Goal: Task Accomplishment & Management: Use online tool/utility

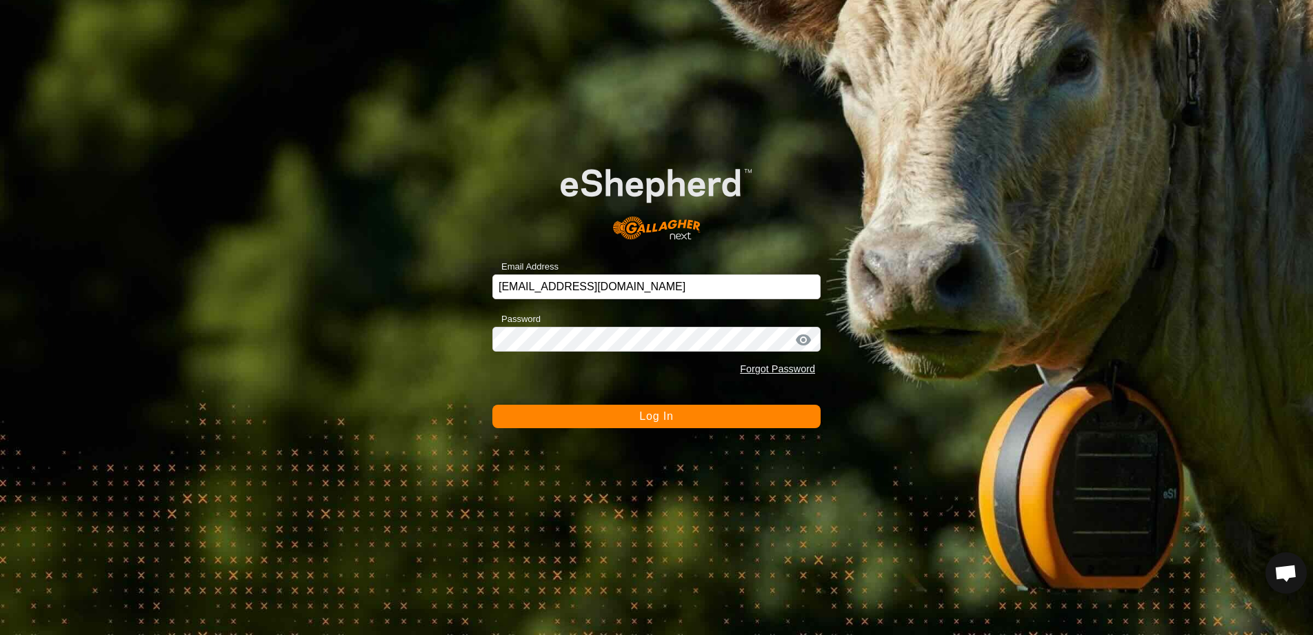
click at [687, 422] on button "Log In" at bounding box center [656, 416] width 328 height 23
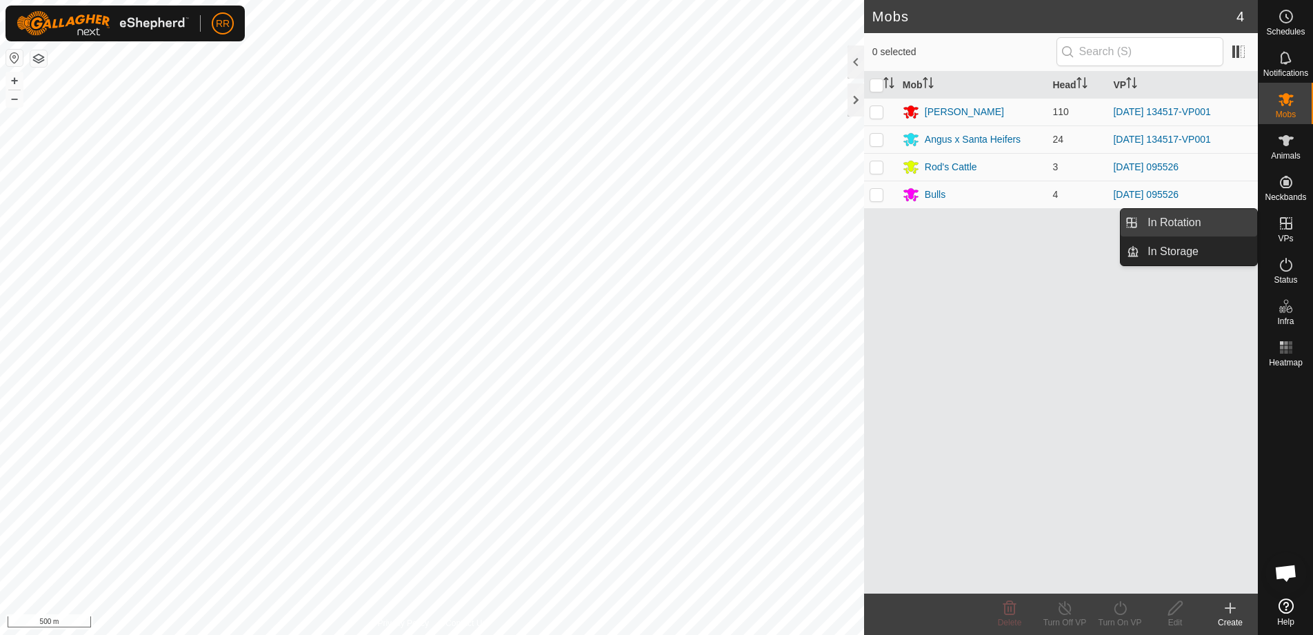
click at [1177, 223] on link "In Rotation" at bounding box center [1198, 223] width 118 height 28
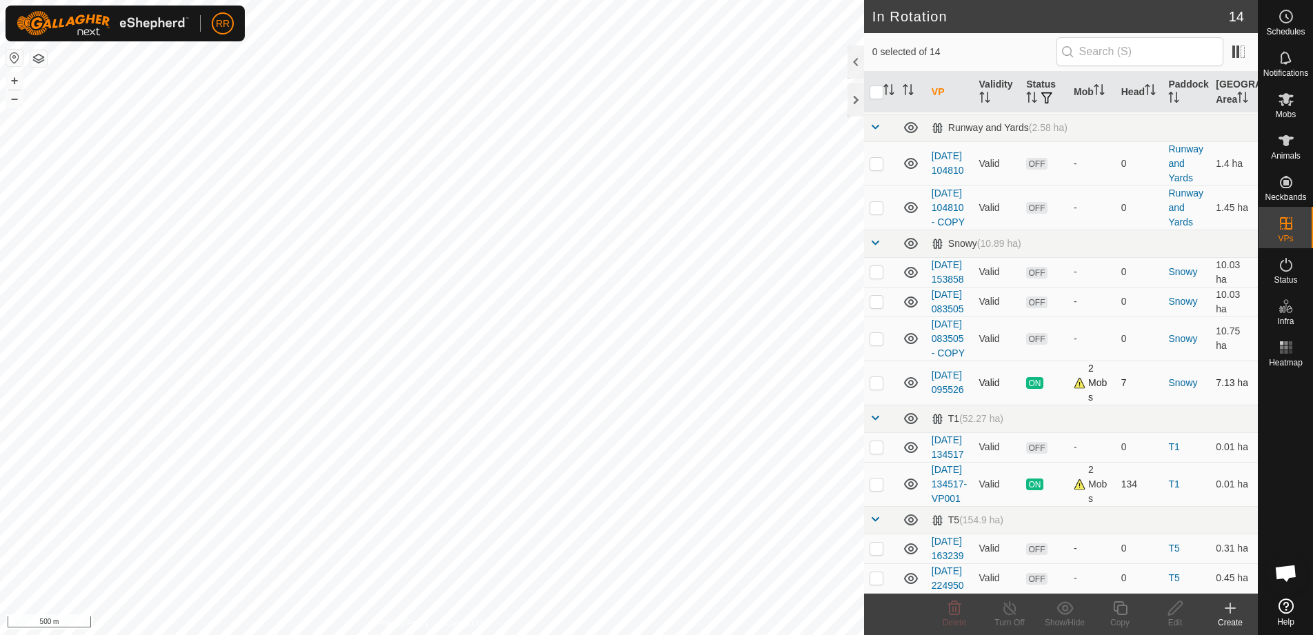
scroll to position [433, 0]
click at [877, 479] on p-checkbox at bounding box center [877, 484] width 14 height 11
checkbox input "true"
click at [1117, 609] on icon at bounding box center [1120, 608] width 17 height 17
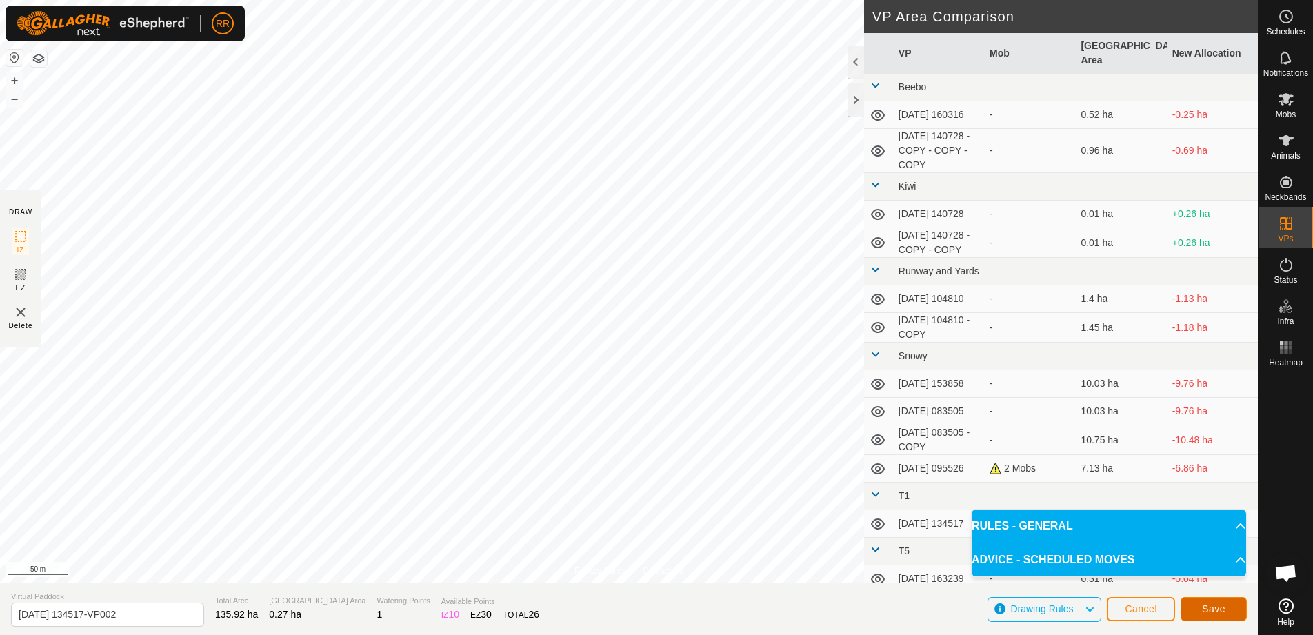
click at [1212, 608] on span "Save" at bounding box center [1213, 608] width 23 height 11
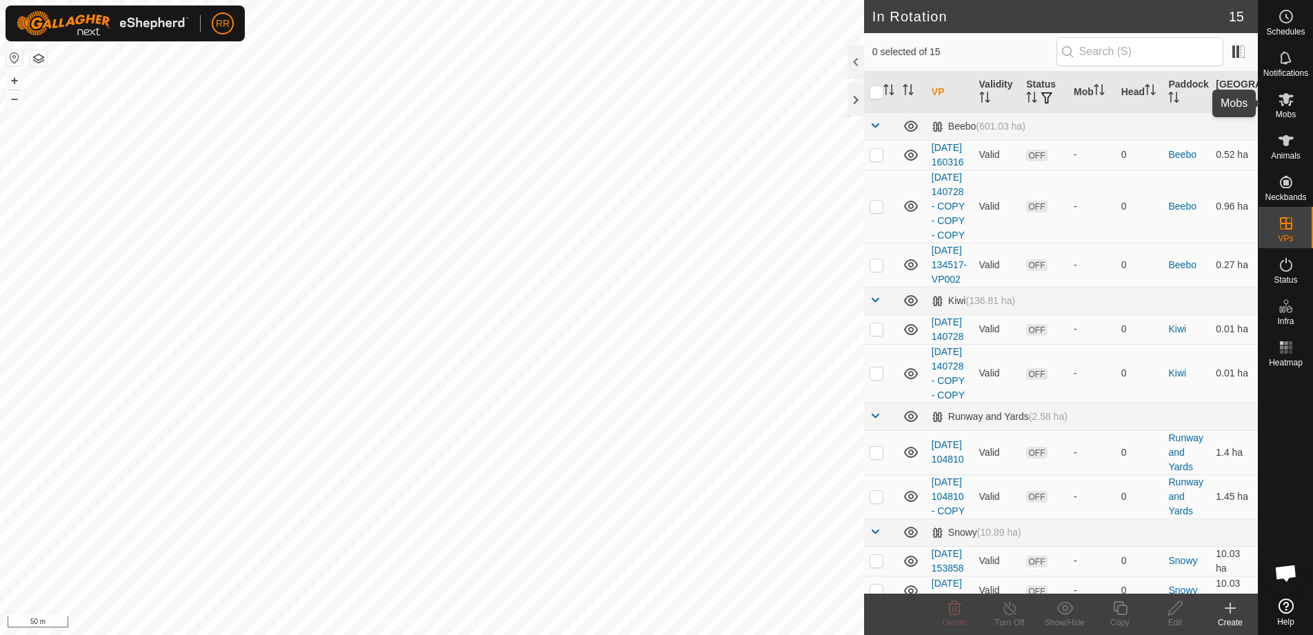
click at [1285, 99] on icon at bounding box center [1286, 99] width 15 height 13
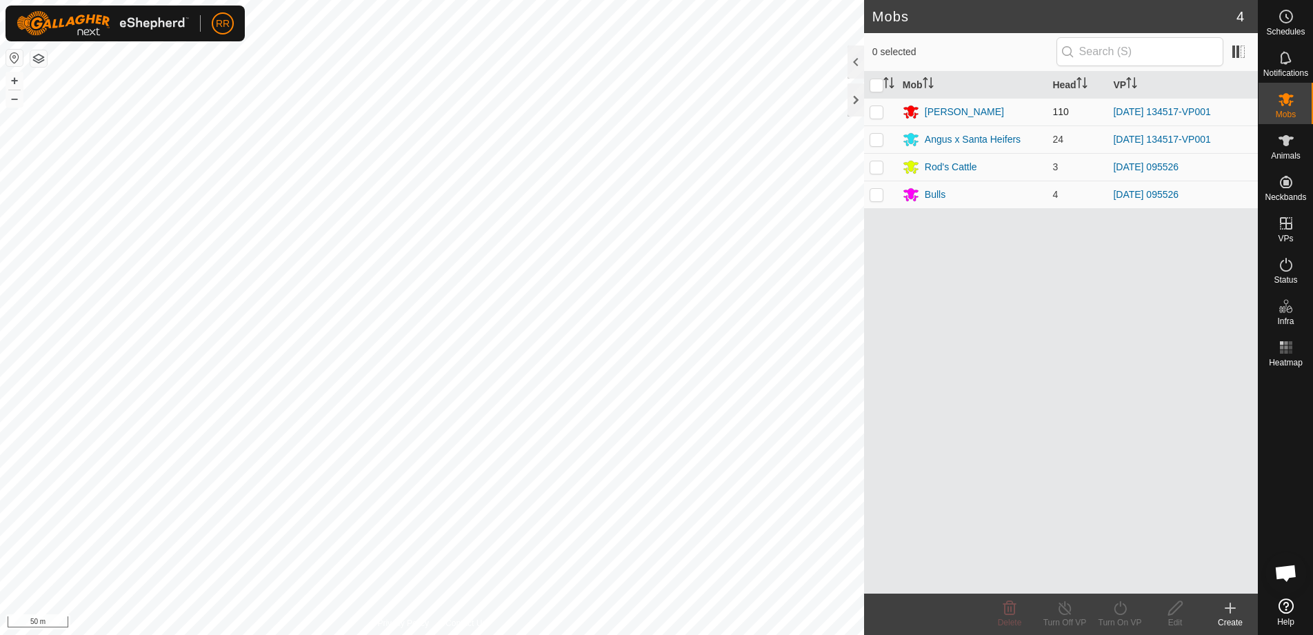
click at [876, 113] on p-checkbox at bounding box center [877, 111] width 14 height 11
checkbox input "true"
click at [877, 136] on p-checkbox at bounding box center [877, 139] width 14 height 11
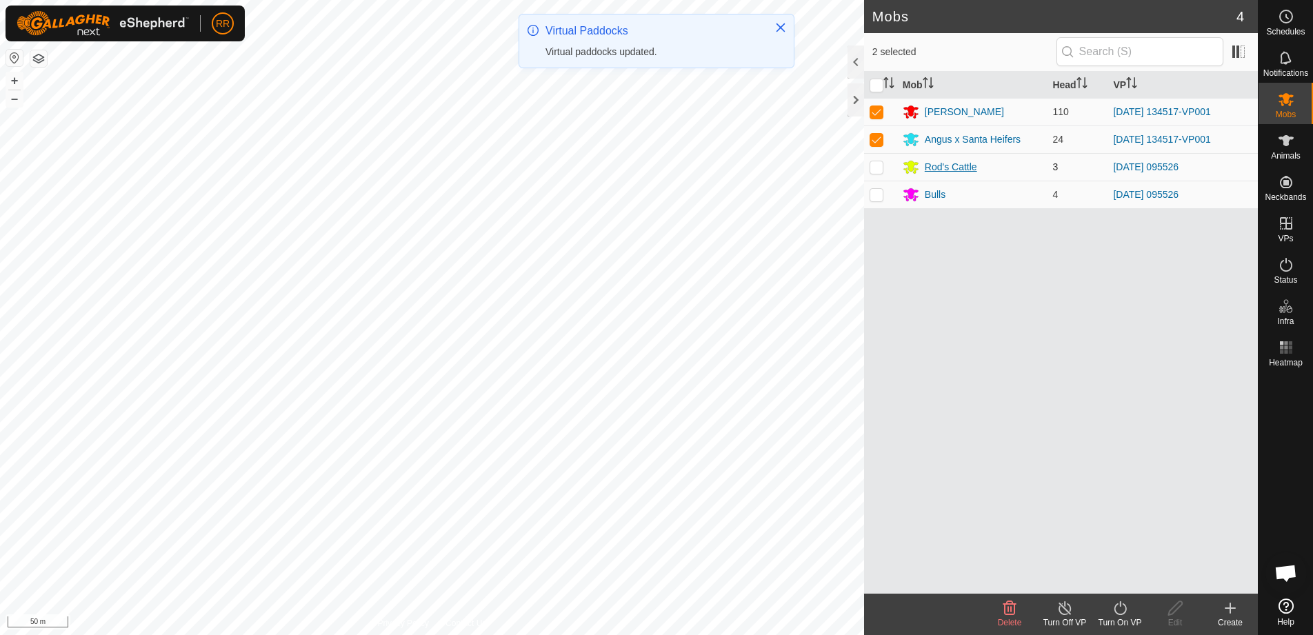
checkbox input "true"
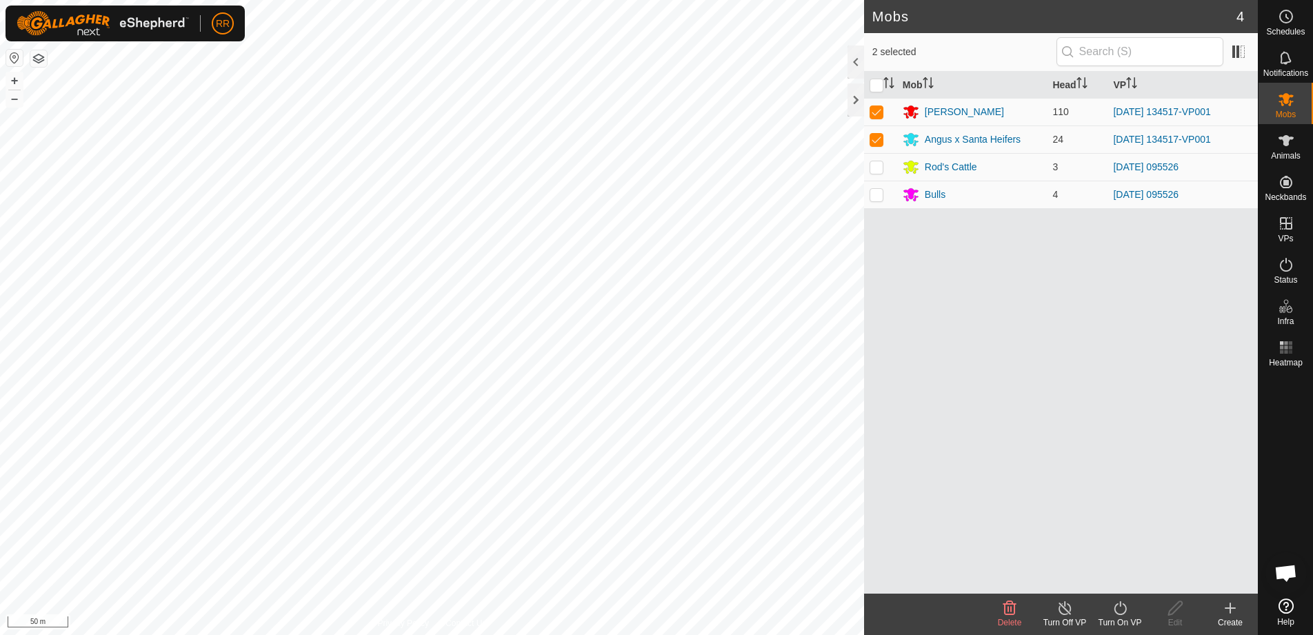
click at [1137, 612] on turn-on-svg-icon at bounding box center [1119, 608] width 55 height 17
click at [1115, 576] on link "Now" at bounding box center [1161, 578] width 137 height 28
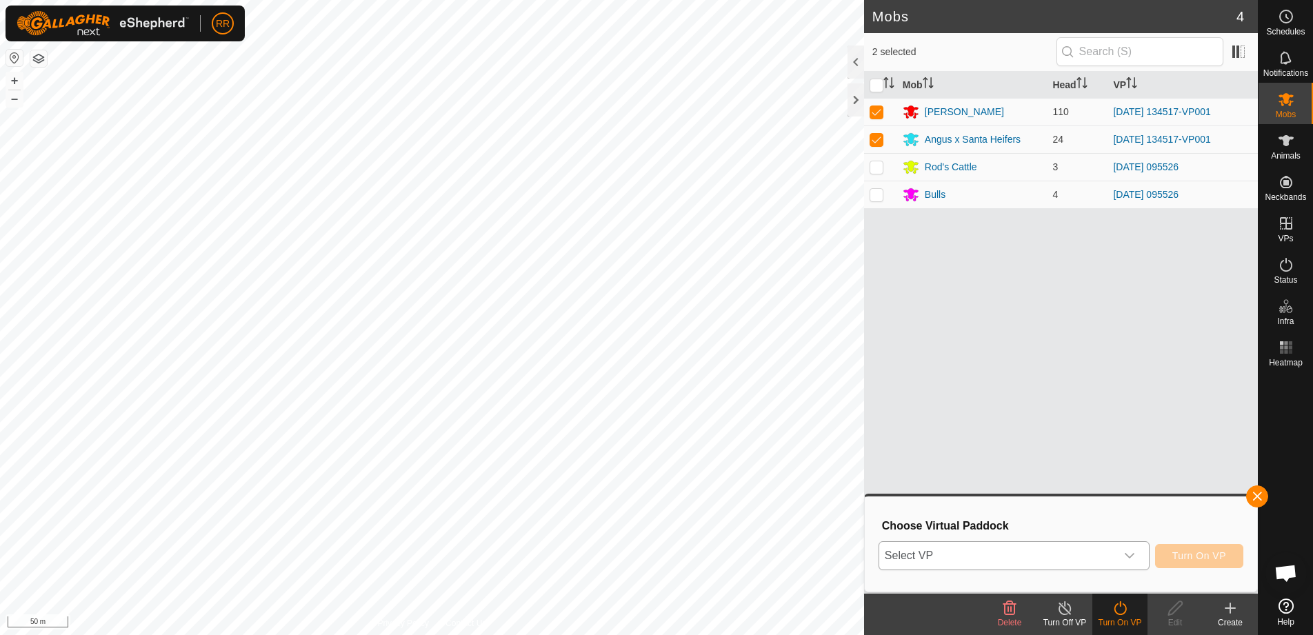
click at [1127, 556] on icon "dropdown trigger" at bounding box center [1129, 555] width 11 height 11
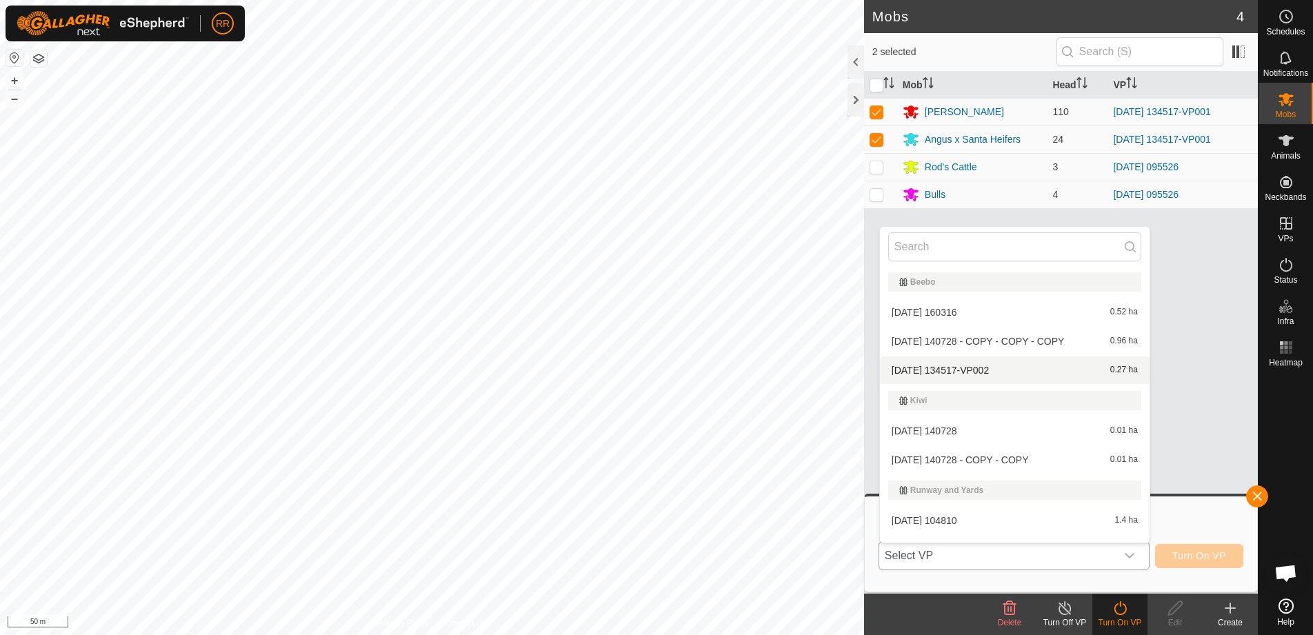
click at [922, 371] on li "[DATE] 134517-VP002 0.27 ha" at bounding box center [1015, 371] width 270 height 28
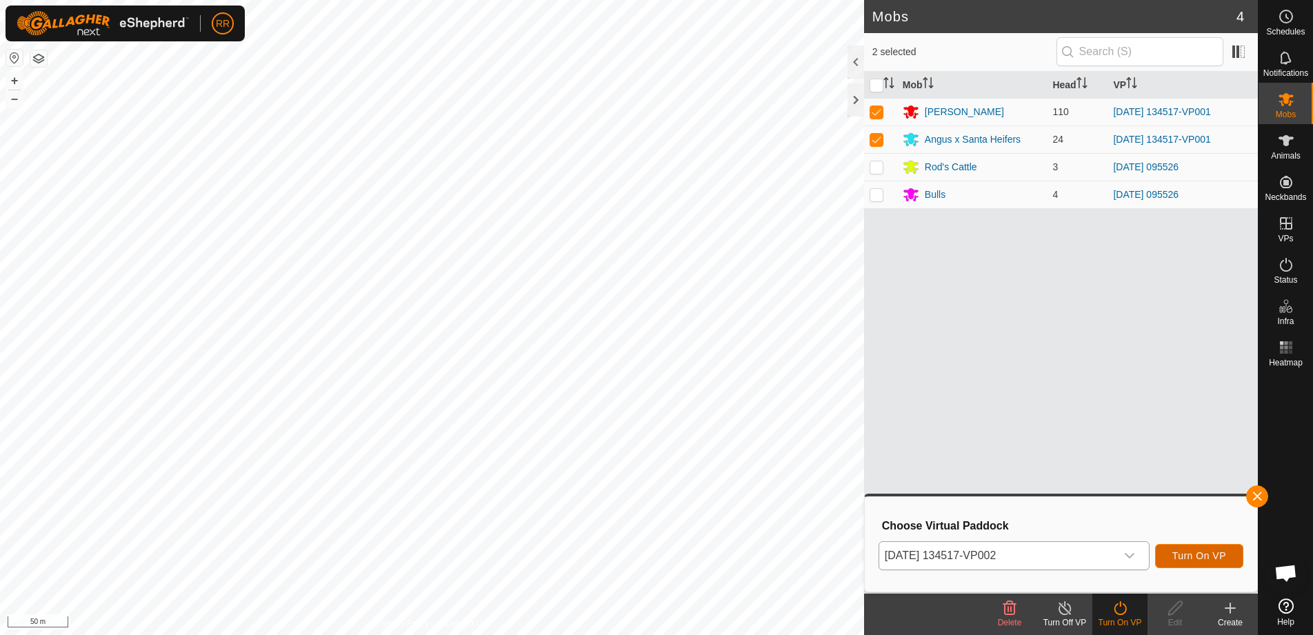
click at [1182, 559] on span "Turn On VP" at bounding box center [1199, 555] width 54 height 11
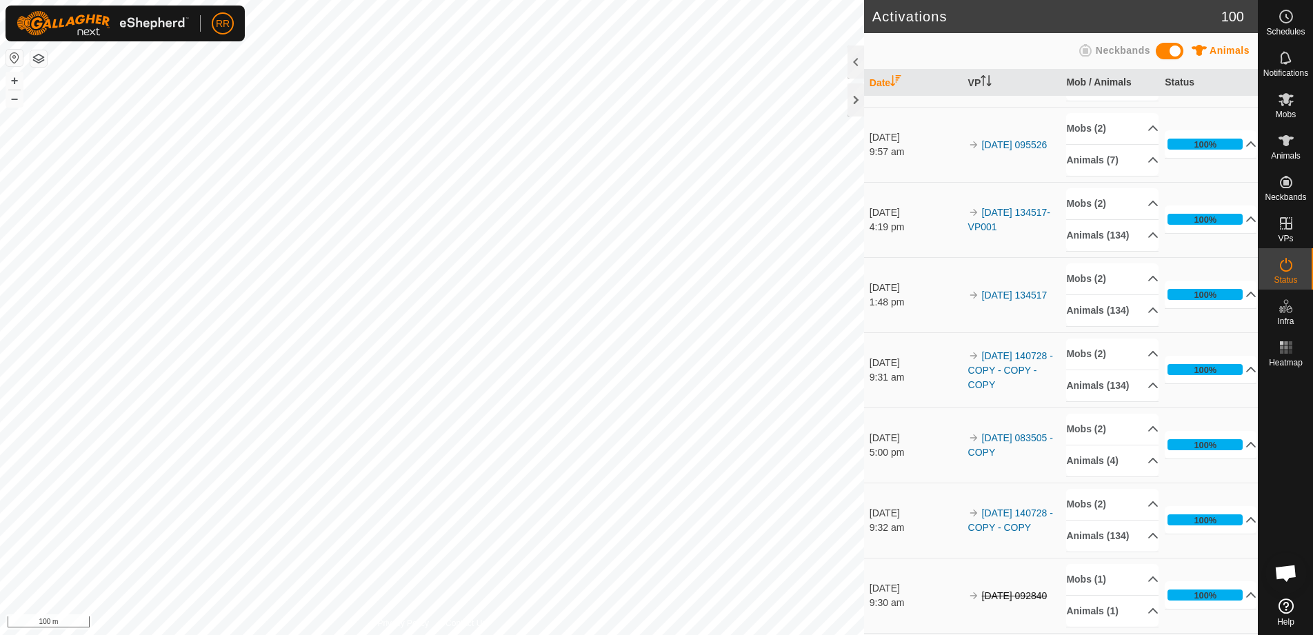
scroll to position [207, 0]
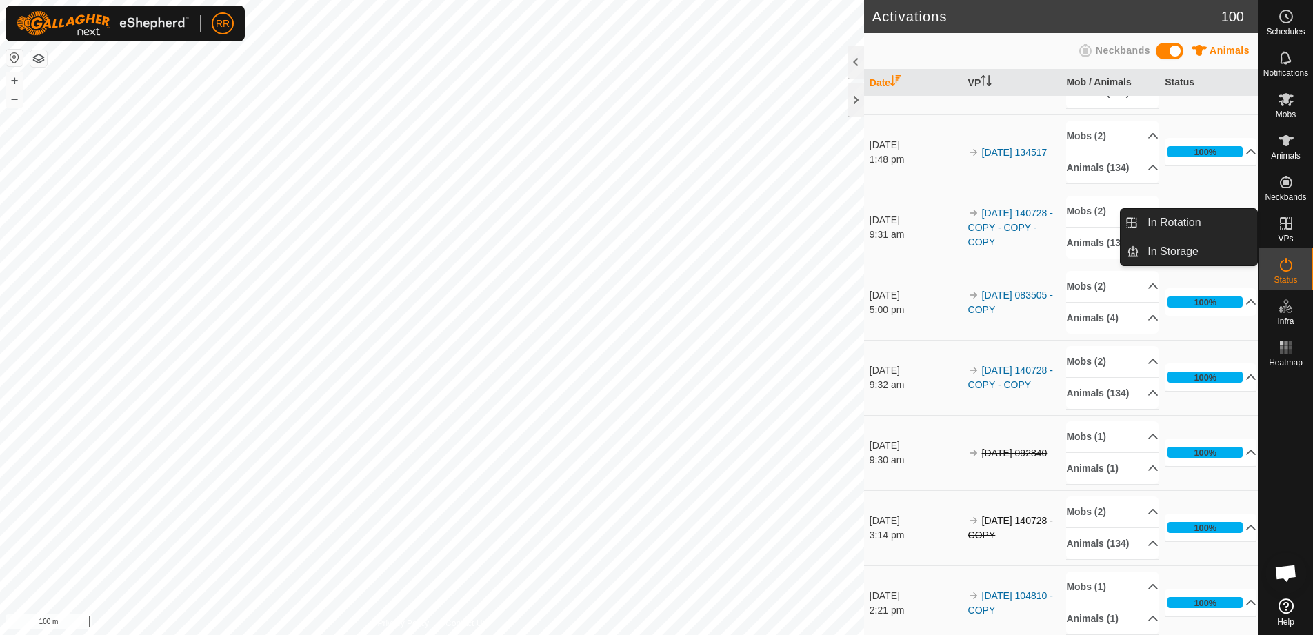
click at [1291, 217] on icon at bounding box center [1286, 223] width 17 height 17
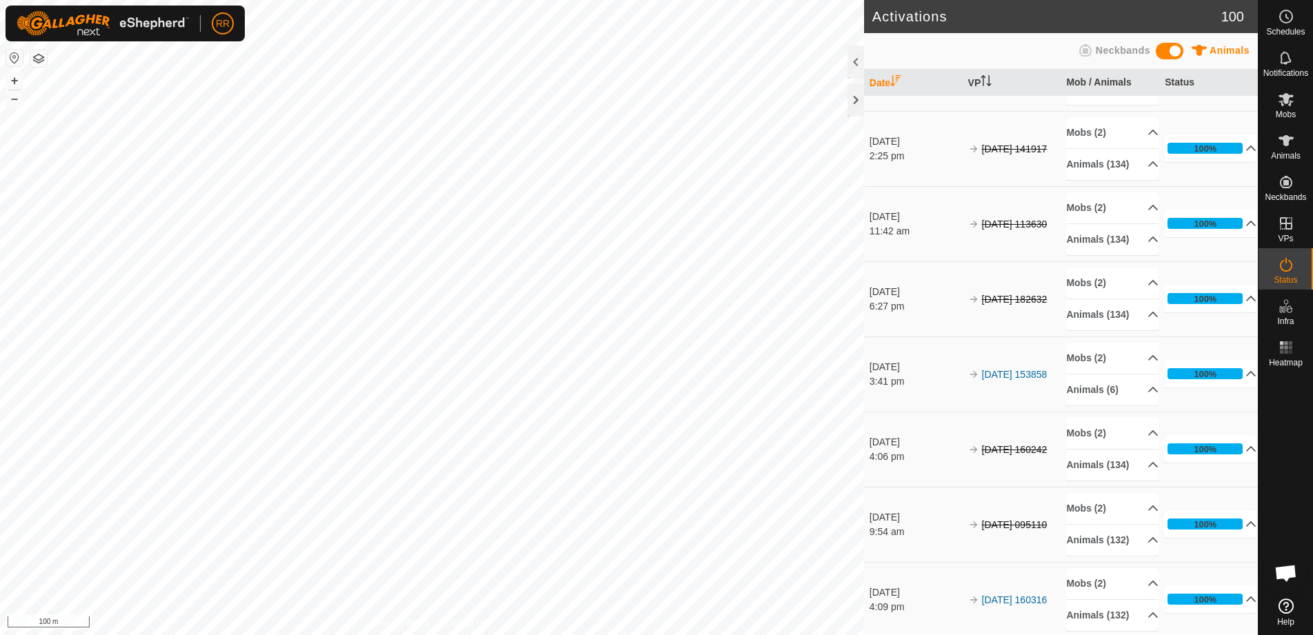
scroll to position [1241, 0]
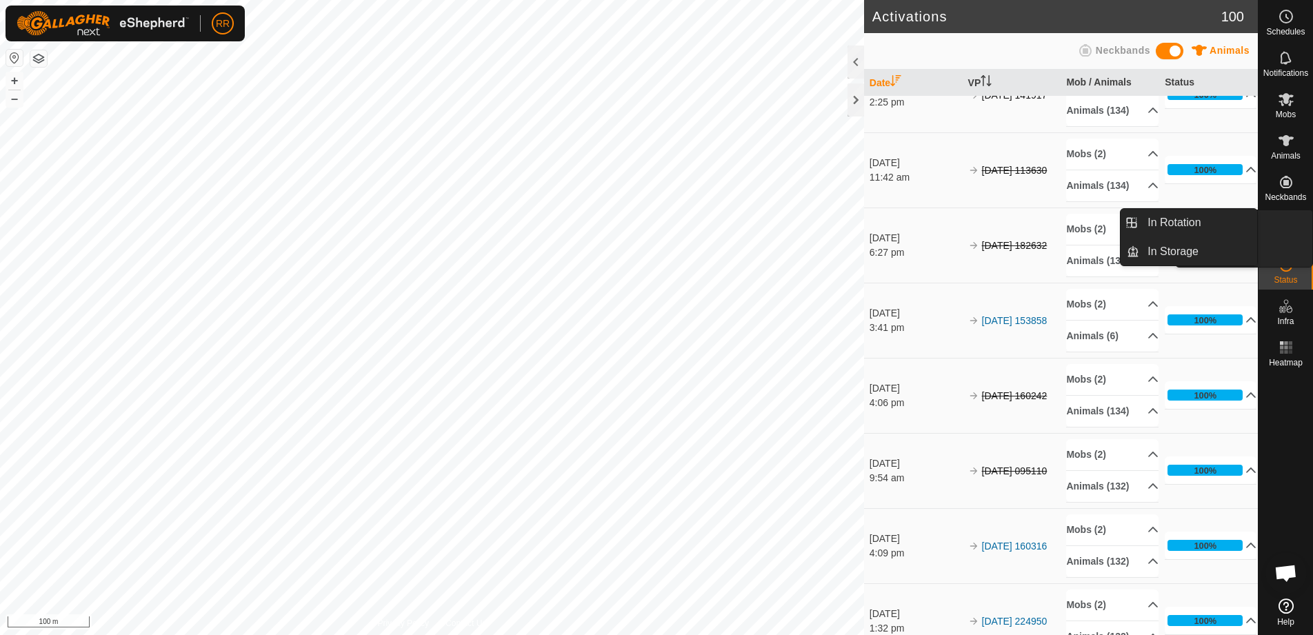
click at [1285, 230] on icon at bounding box center [1286, 223] width 17 height 17
click at [1181, 223] on link "In Rotation" at bounding box center [1198, 223] width 118 height 28
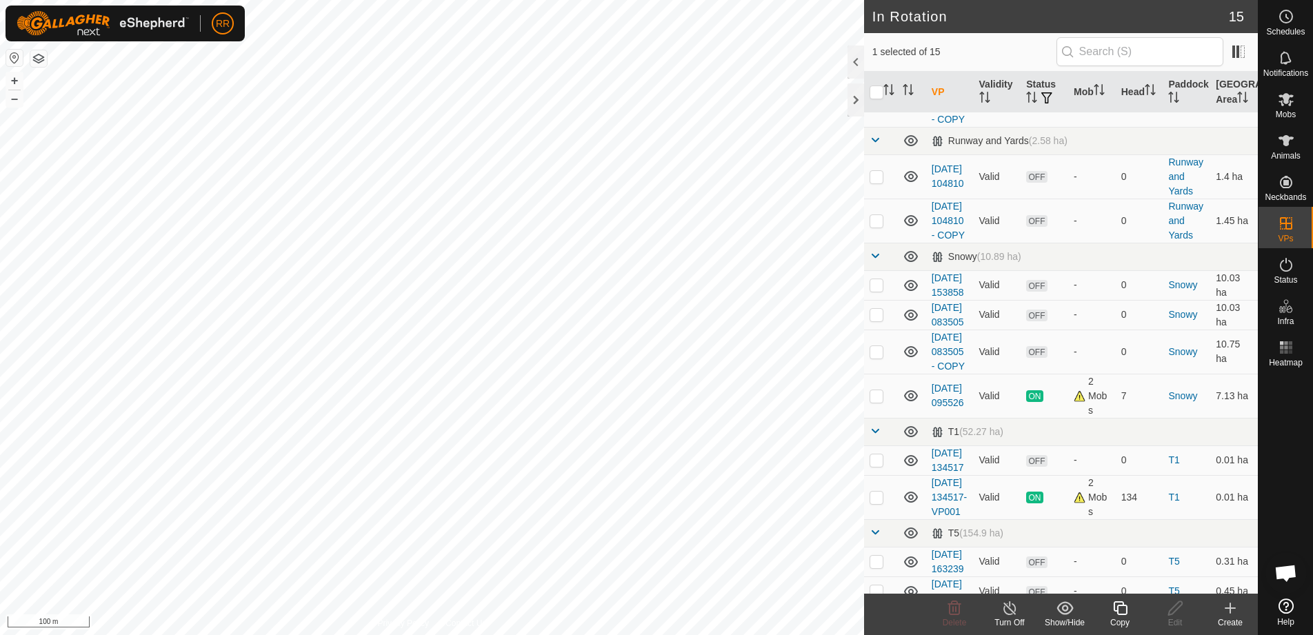
scroll to position [414, 0]
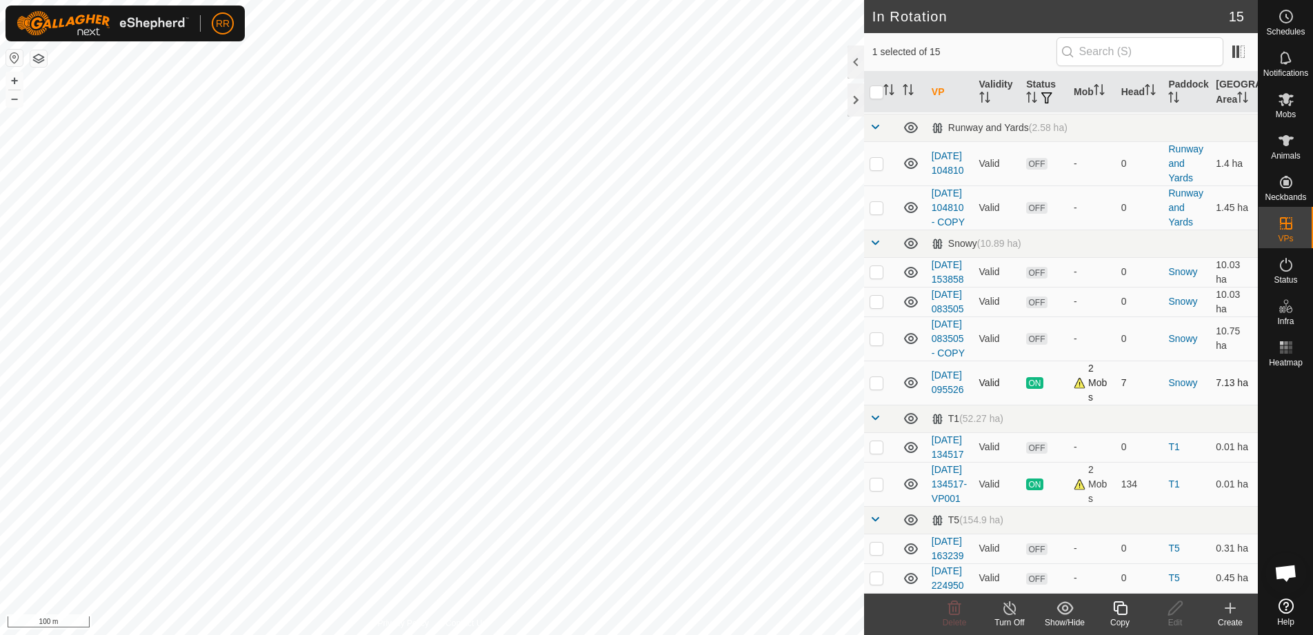
click at [881, 405] on td at bounding box center [880, 383] width 33 height 44
checkbox input "true"
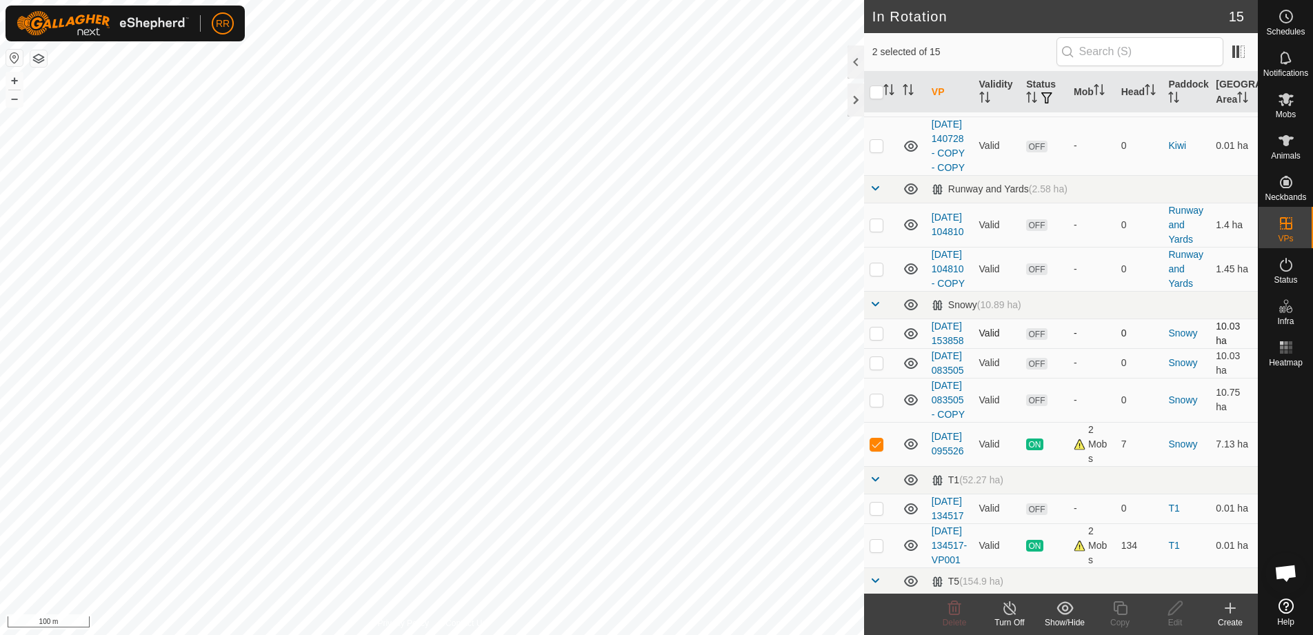
scroll to position [138, 0]
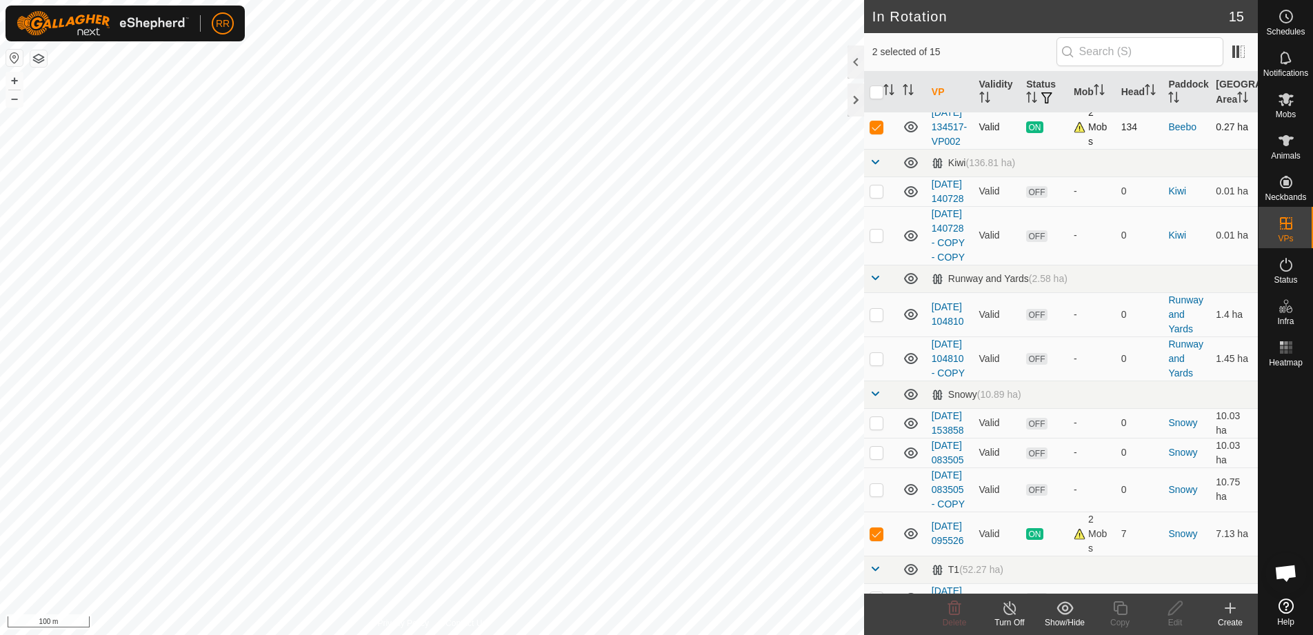
click at [874, 132] on p-checkbox at bounding box center [877, 126] width 14 height 11
checkbox input "false"
click at [1117, 613] on icon at bounding box center [1120, 608] width 14 height 14
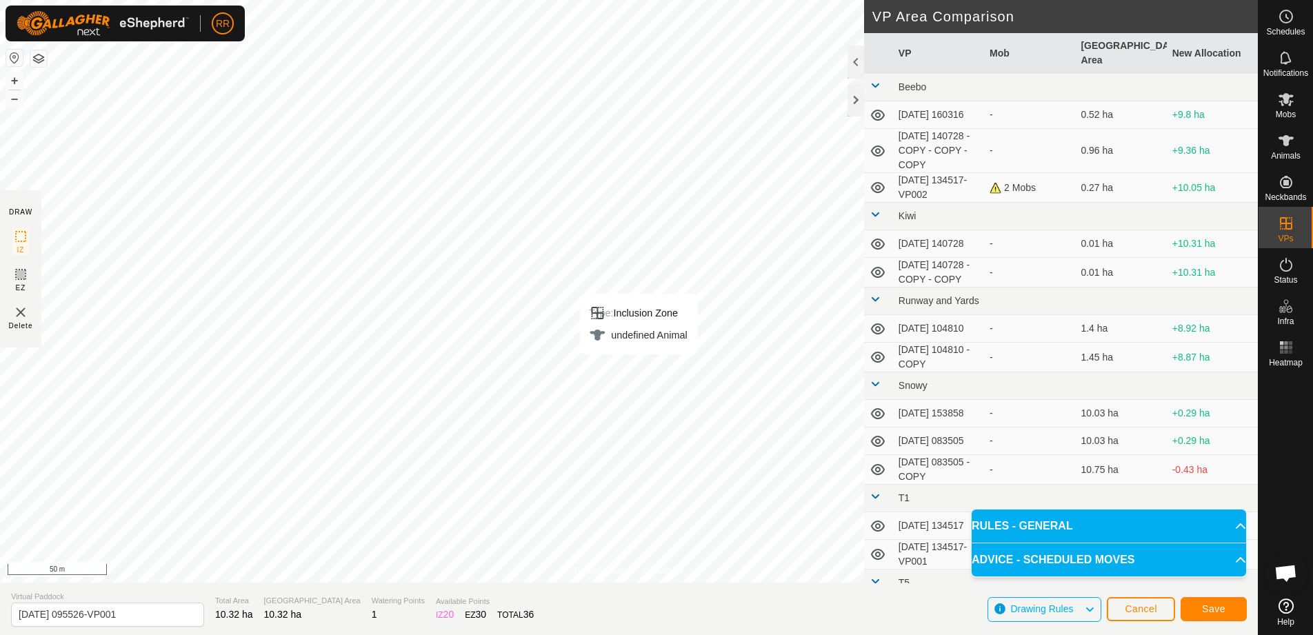
click at [620, 326] on div "Type: Inclusion Zone undefined Animal + – ⇧ i 50 m" at bounding box center [629, 291] width 1258 height 583
click at [1220, 609] on span "Save" at bounding box center [1213, 608] width 23 height 11
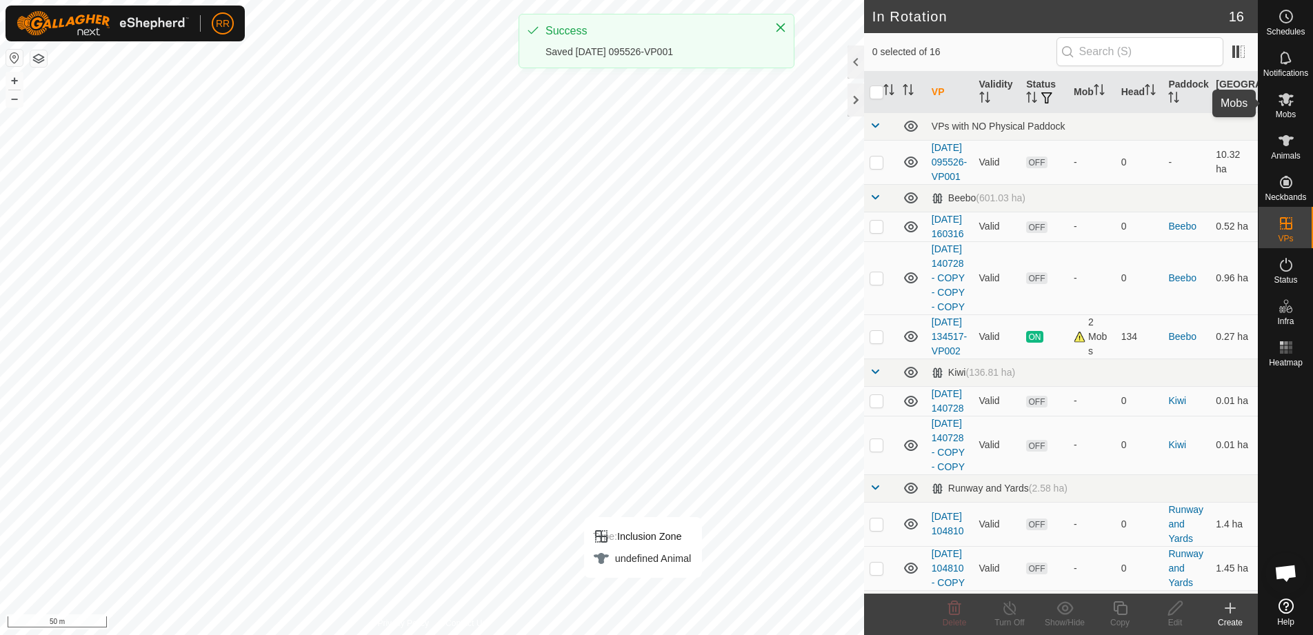
click at [1288, 106] on icon at bounding box center [1286, 99] width 17 height 17
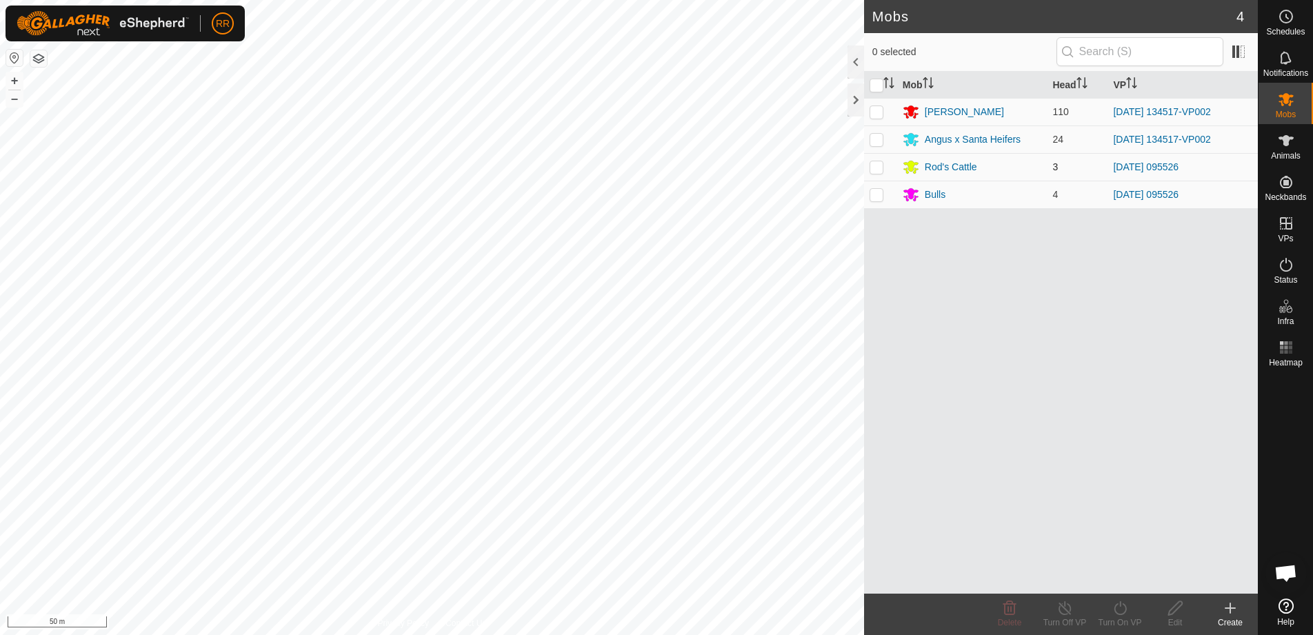
click at [881, 170] on p-checkbox at bounding box center [877, 166] width 14 height 11
checkbox input "true"
click at [877, 190] on p-checkbox at bounding box center [877, 194] width 14 height 11
checkbox input "true"
drag, startPoint x: 1119, startPoint y: 616, endPoint x: 979, endPoint y: 492, distance: 186.7
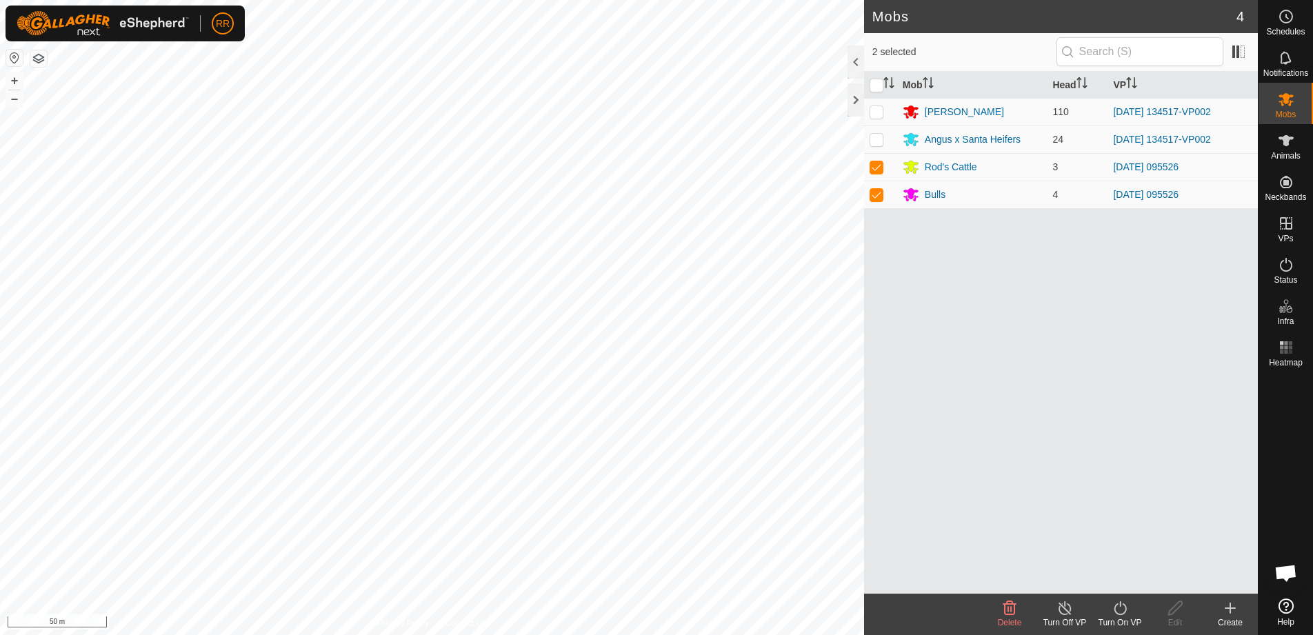
click at [1120, 616] on icon at bounding box center [1120, 608] width 17 height 17
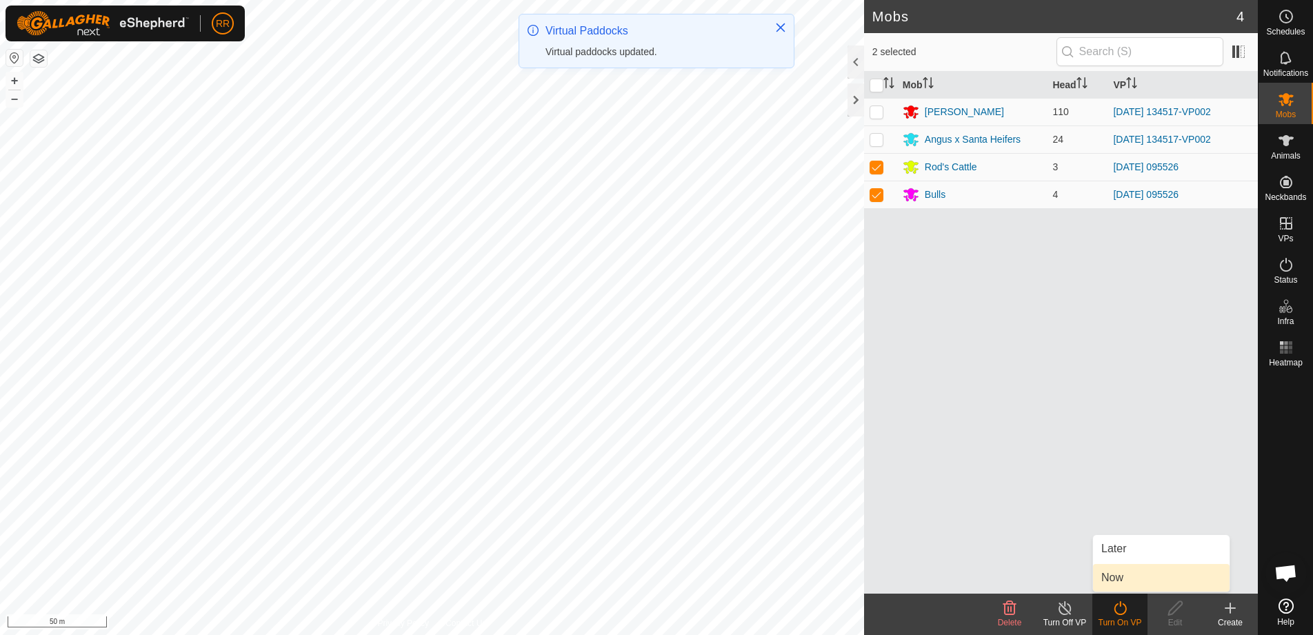
click at [1113, 578] on link "Now" at bounding box center [1161, 578] width 137 height 28
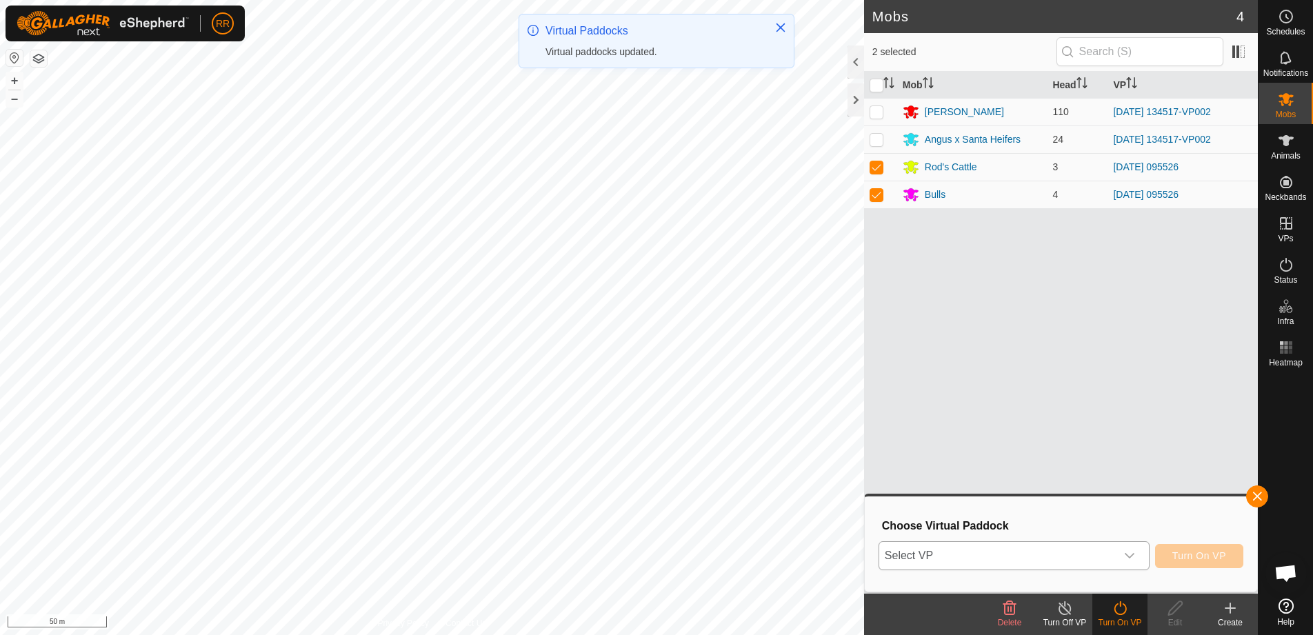
click at [1121, 555] on div "dropdown trigger" at bounding box center [1130, 556] width 28 height 28
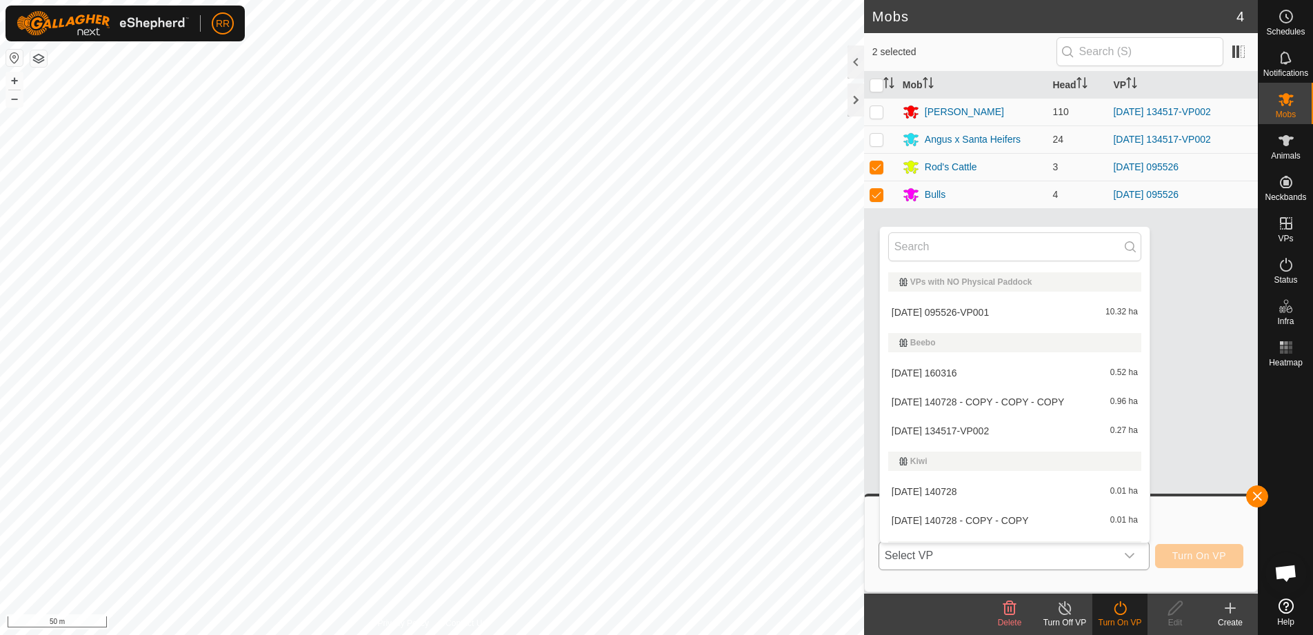
click at [932, 314] on li "[DATE] 095526-VP001 10.32 ha" at bounding box center [1015, 313] width 270 height 28
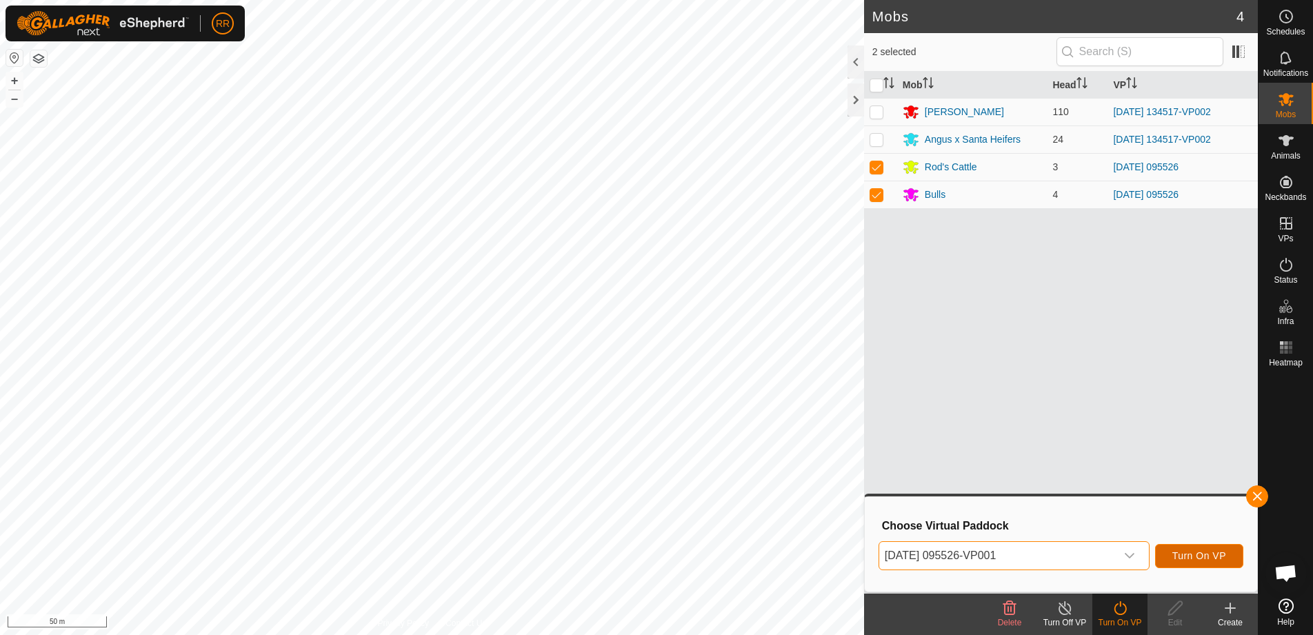
click at [1199, 562] on button "Turn On VP" at bounding box center [1199, 556] width 88 height 24
